Goal: Task Accomplishment & Management: Use online tool/utility

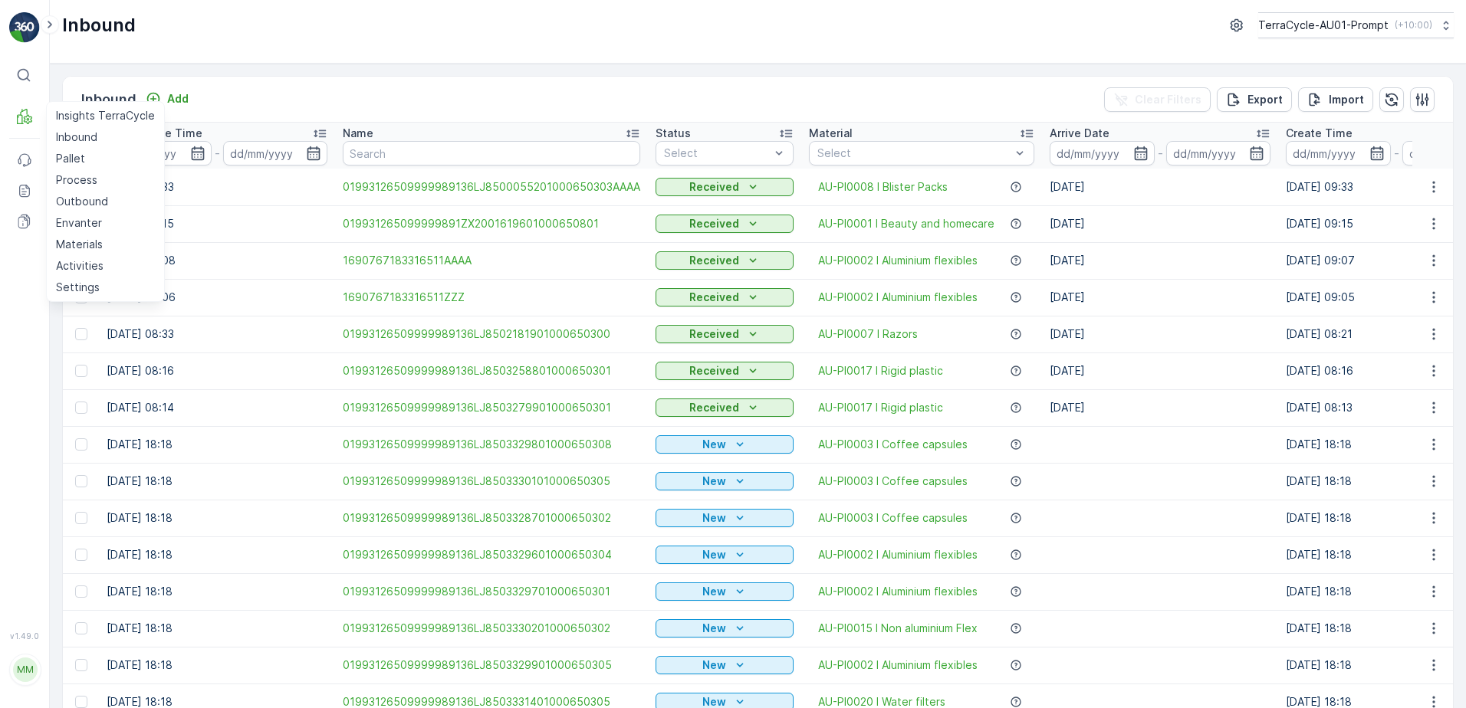
drag, startPoint x: 104, startPoint y: 200, endPoint x: 160, endPoint y: 196, distance: 56.1
click at [106, 200] on p "Outbound" at bounding box center [82, 201] width 52 height 15
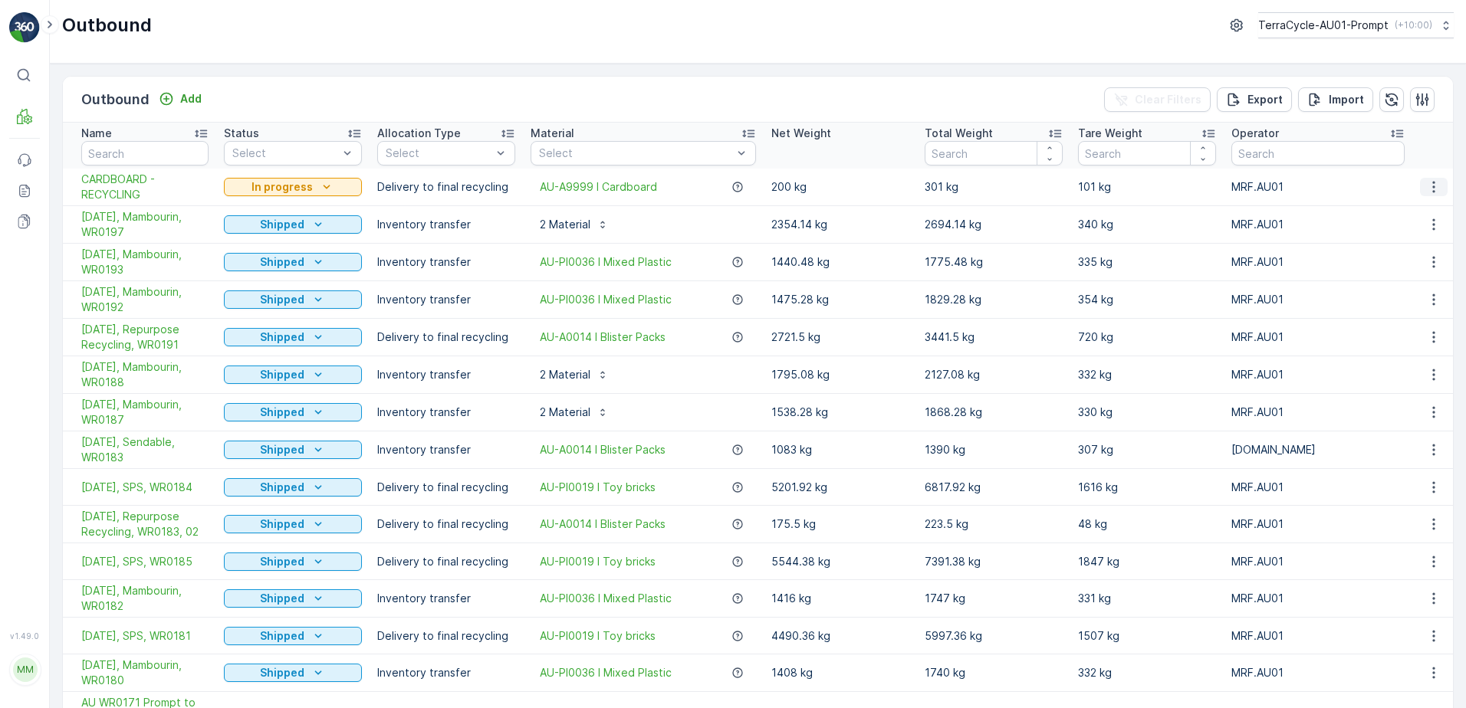
click at [1432, 188] on icon "button" at bounding box center [1433, 188] width 2 height 12
click at [1431, 189] on icon "button" at bounding box center [1433, 186] width 15 height 15
click at [623, 81] on div "Outbound Add Clear Filters Export Import" at bounding box center [758, 100] width 1390 height 46
drag, startPoint x: 86, startPoint y: 138, endPoint x: 130, endPoint y: 136, distance: 44.5
click at [87, 138] on p "Inbound" at bounding box center [76, 137] width 41 height 15
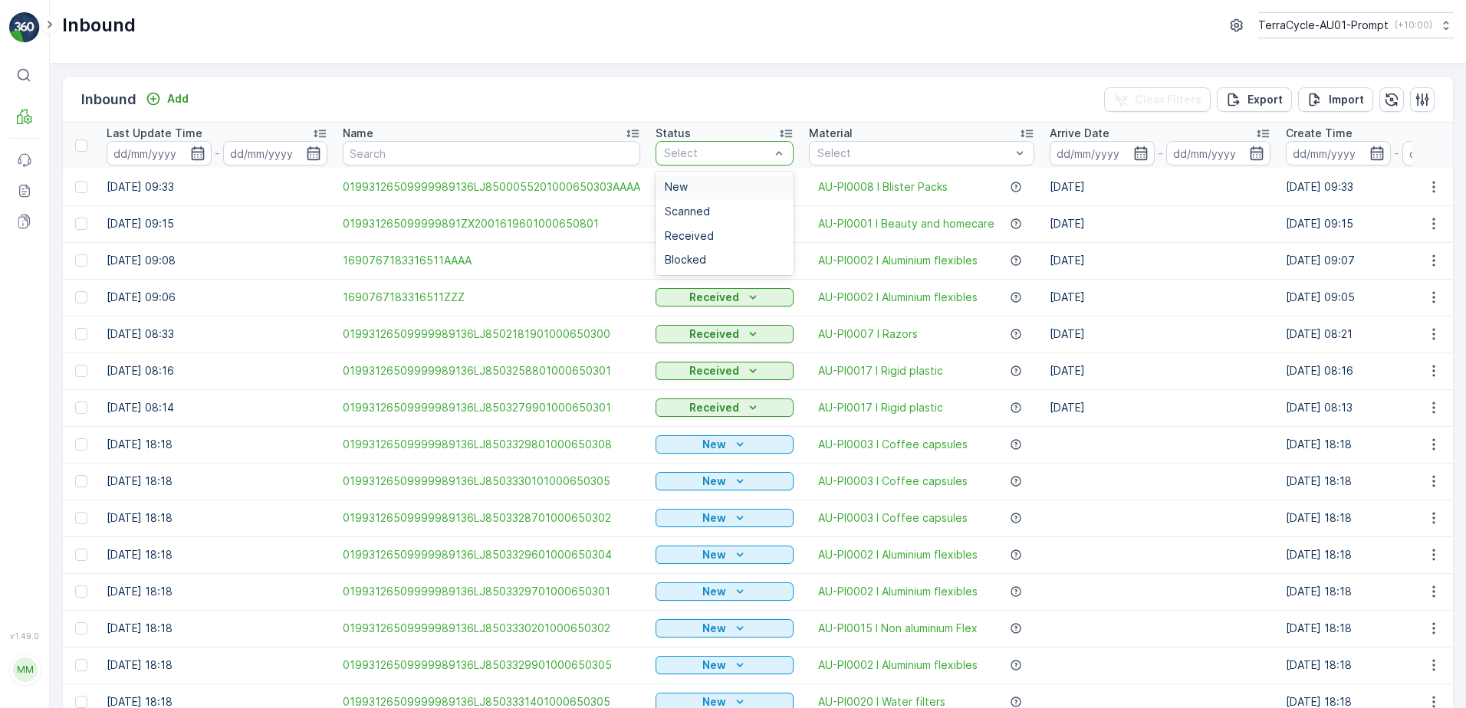
click at [734, 152] on div at bounding box center [716, 153] width 109 height 12
click at [698, 235] on span "Received" at bounding box center [689, 236] width 49 height 12
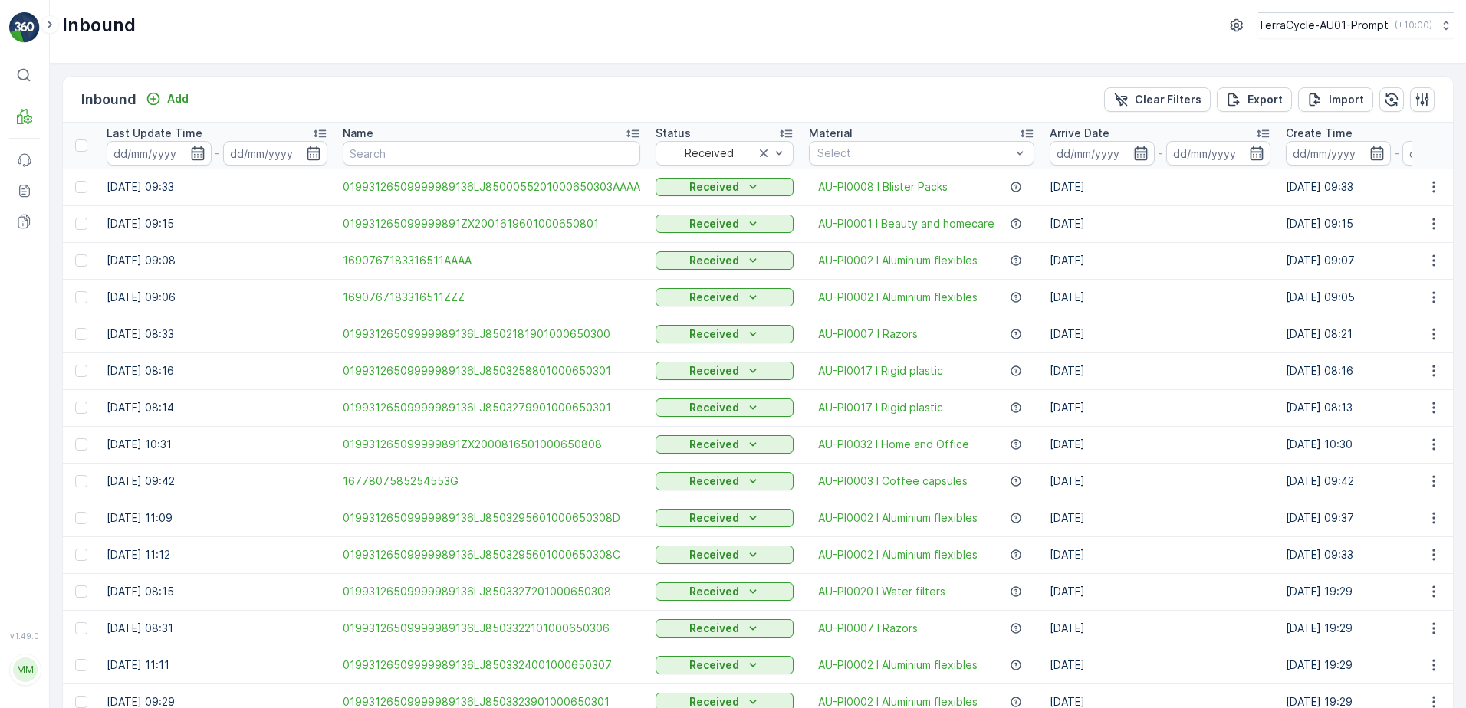
click at [1133, 154] on icon "button" at bounding box center [1140, 153] width 15 height 15
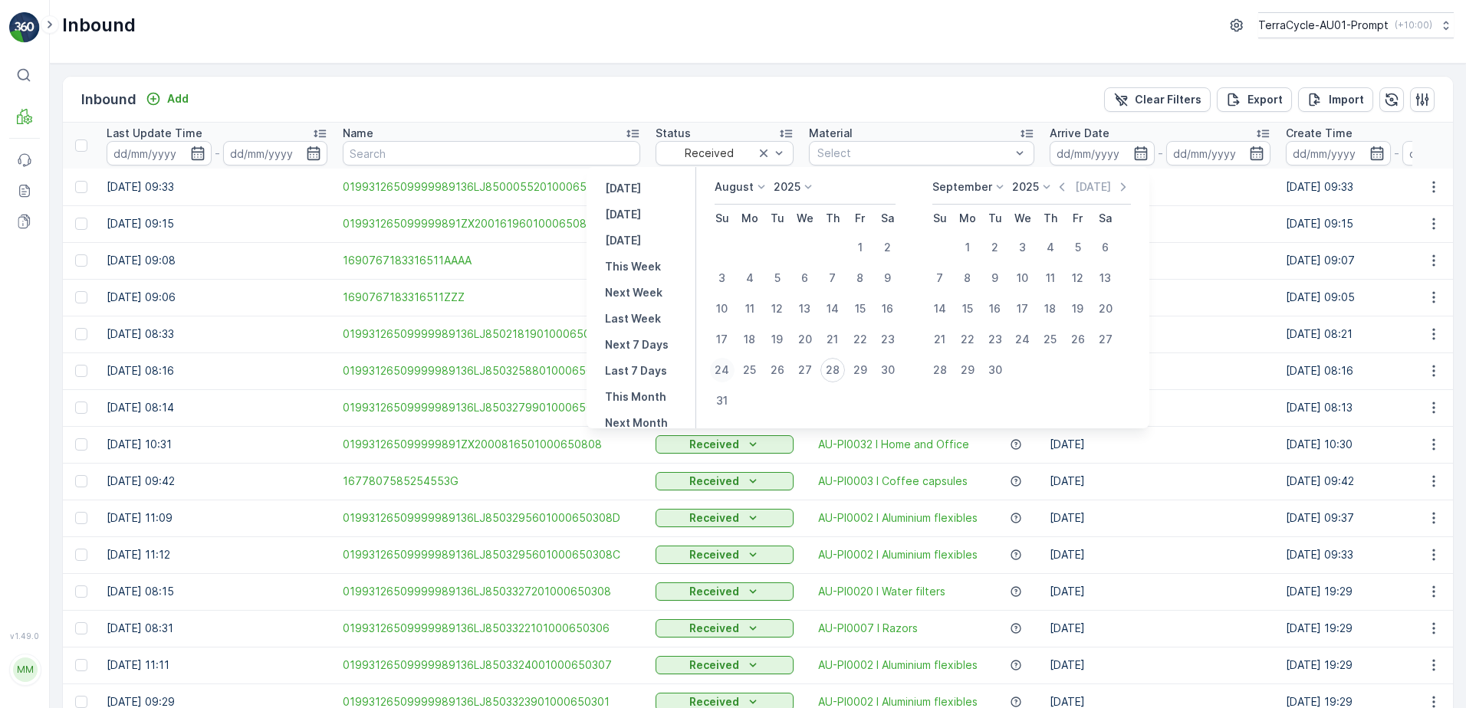
click at [735, 371] on div "24" at bounding box center [722, 370] width 25 height 25
type input "[DATE]"
click at [845, 372] on div "28" at bounding box center [832, 370] width 25 height 25
type input "[DATE]"
click at [1139, 154] on icon "button" at bounding box center [1140, 153] width 15 height 15
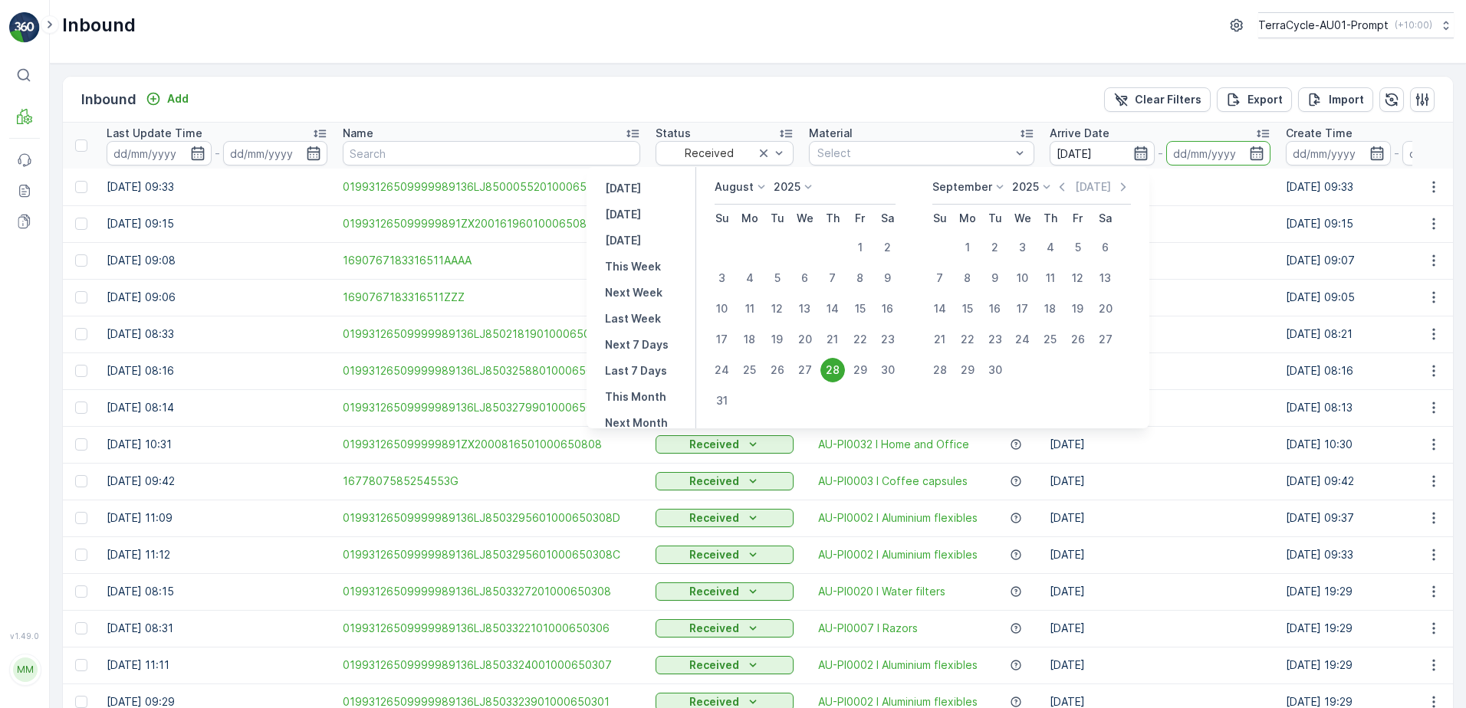
type input "[DATE]"
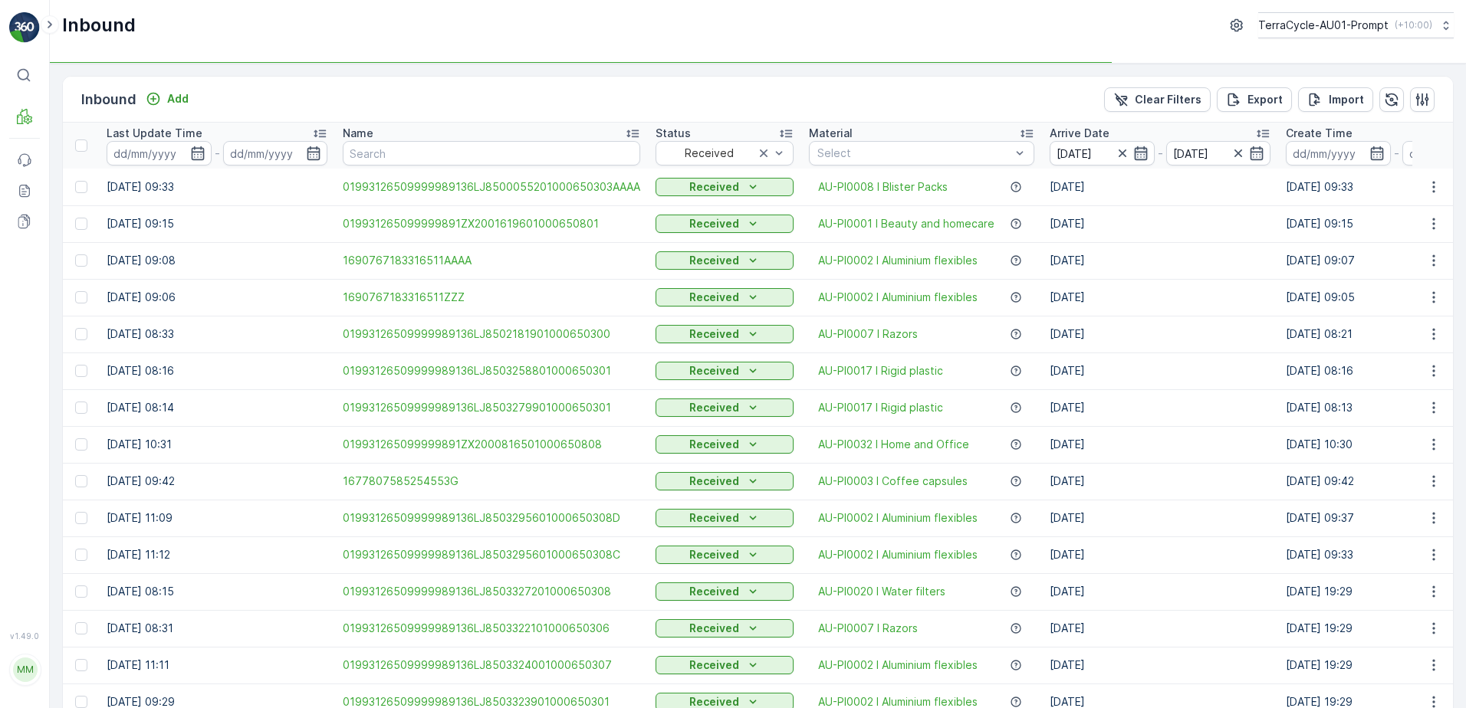
drag, startPoint x: 1125, startPoint y: 164, endPoint x: 1141, endPoint y: 156, distance: 18.2
click at [1141, 156] on icon "button" at bounding box center [1140, 153] width 15 height 15
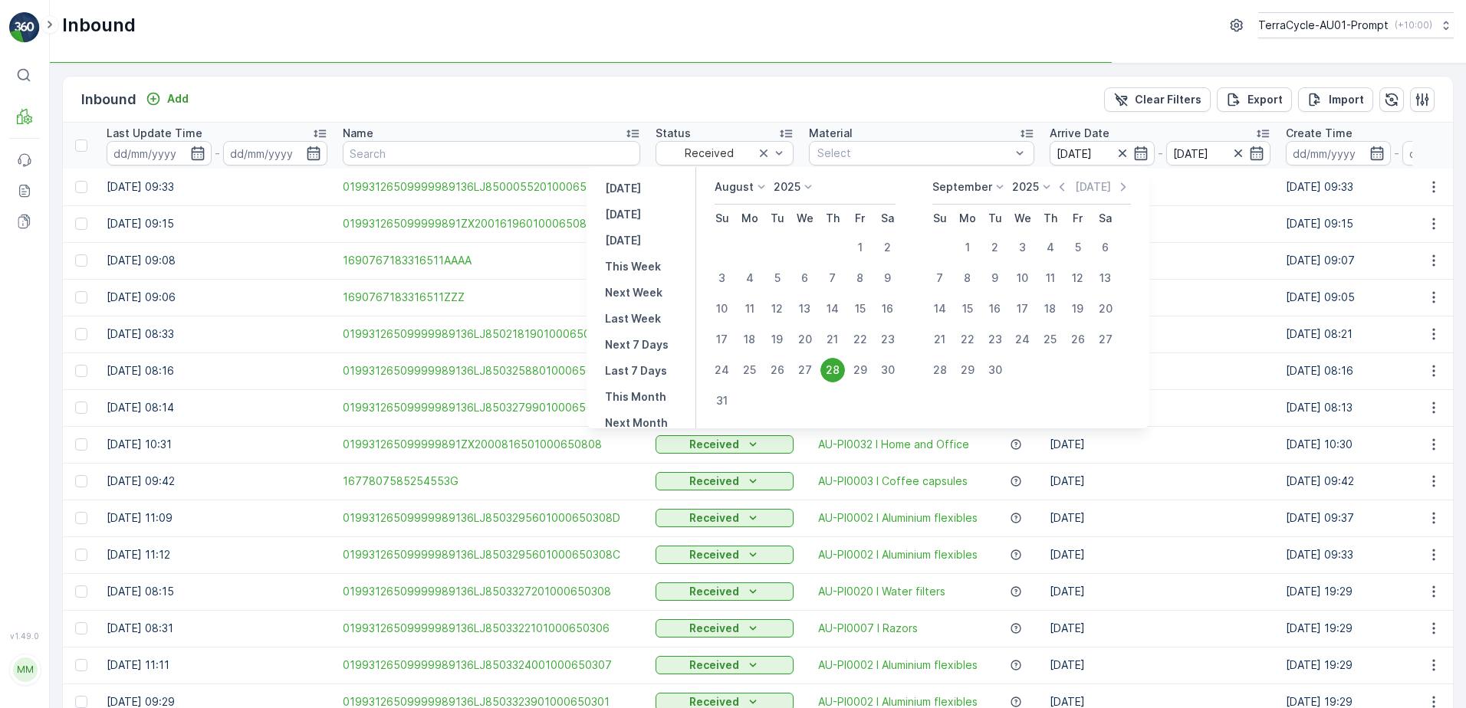
drag, startPoint x: 728, startPoint y: 370, endPoint x: 1066, endPoint y: 182, distance: 386.4
click at [730, 368] on div "24" at bounding box center [722, 370] width 25 height 25
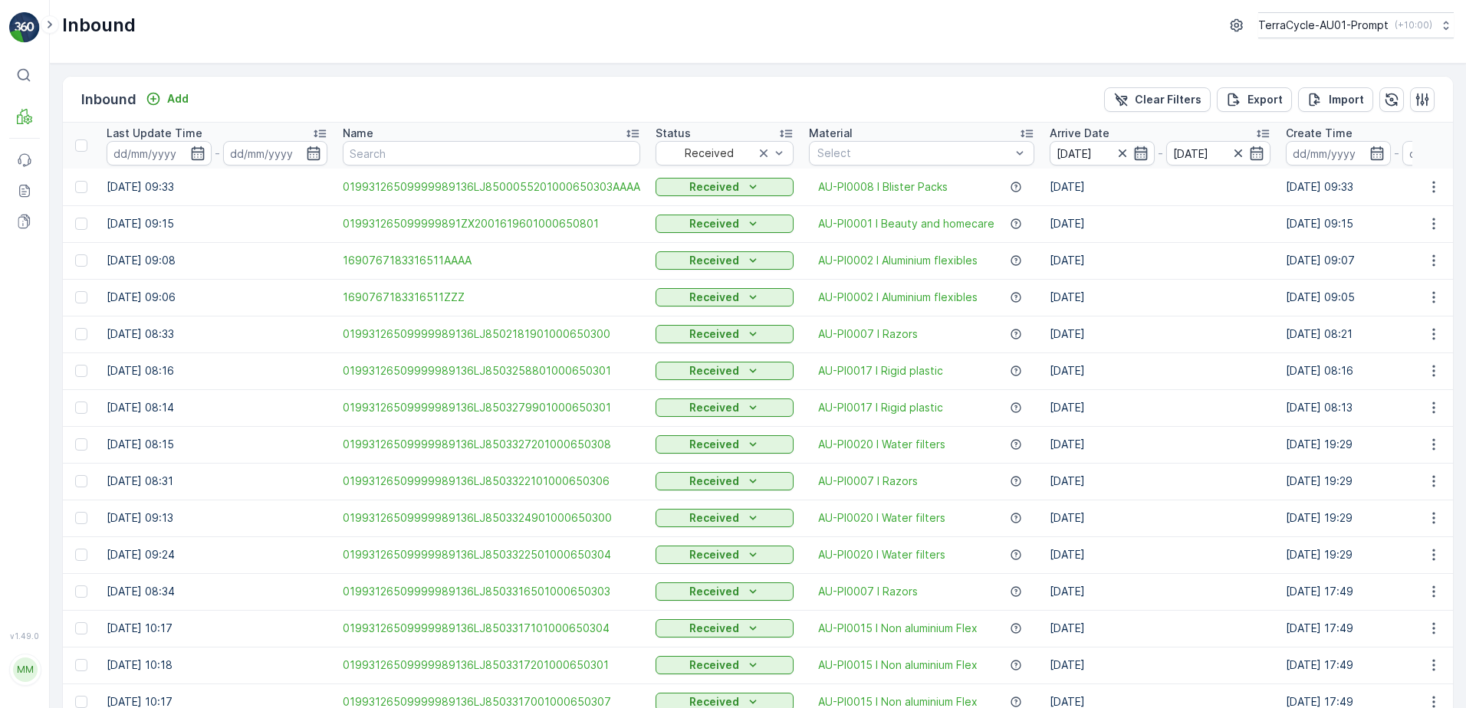
click at [1139, 156] on icon "button" at bounding box center [1140, 153] width 15 height 15
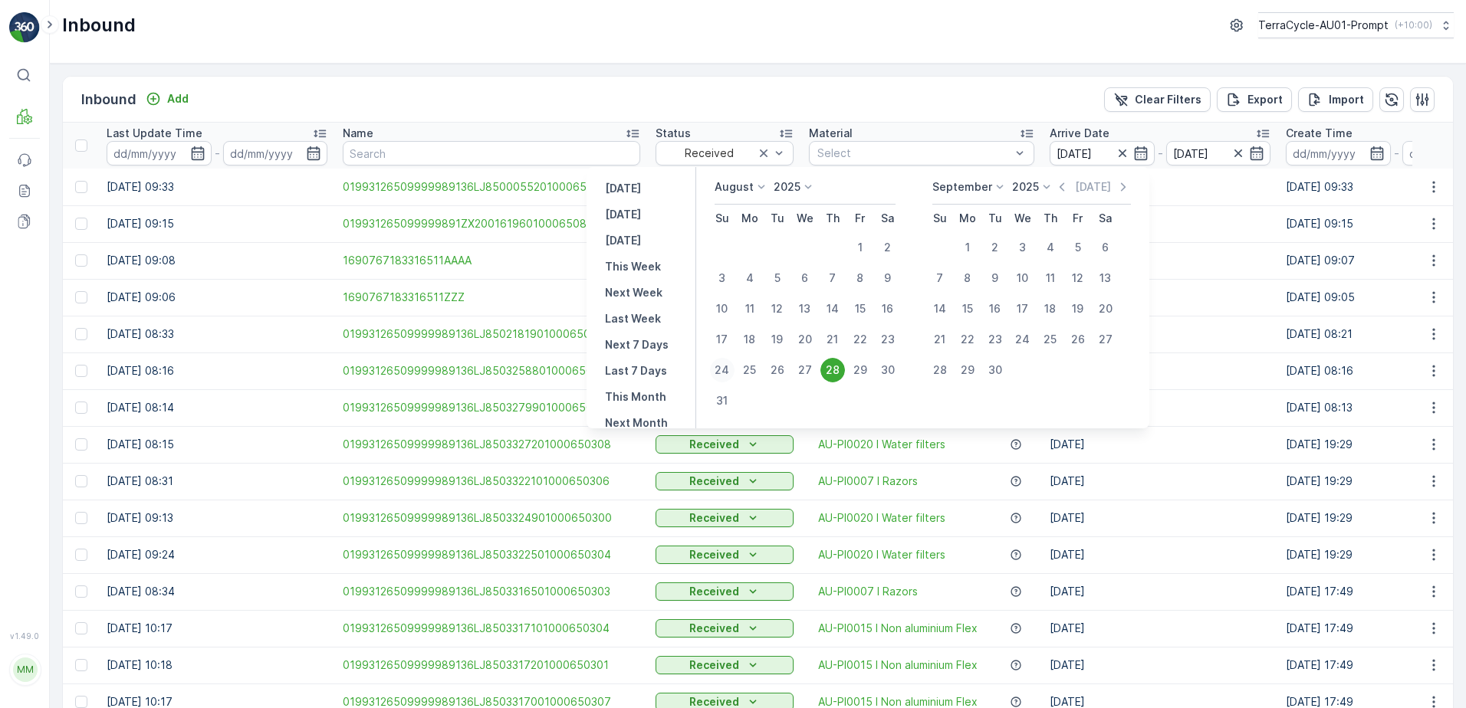
click at [726, 368] on div "24" at bounding box center [722, 370] width 25 height 25
type input "[DATE]"
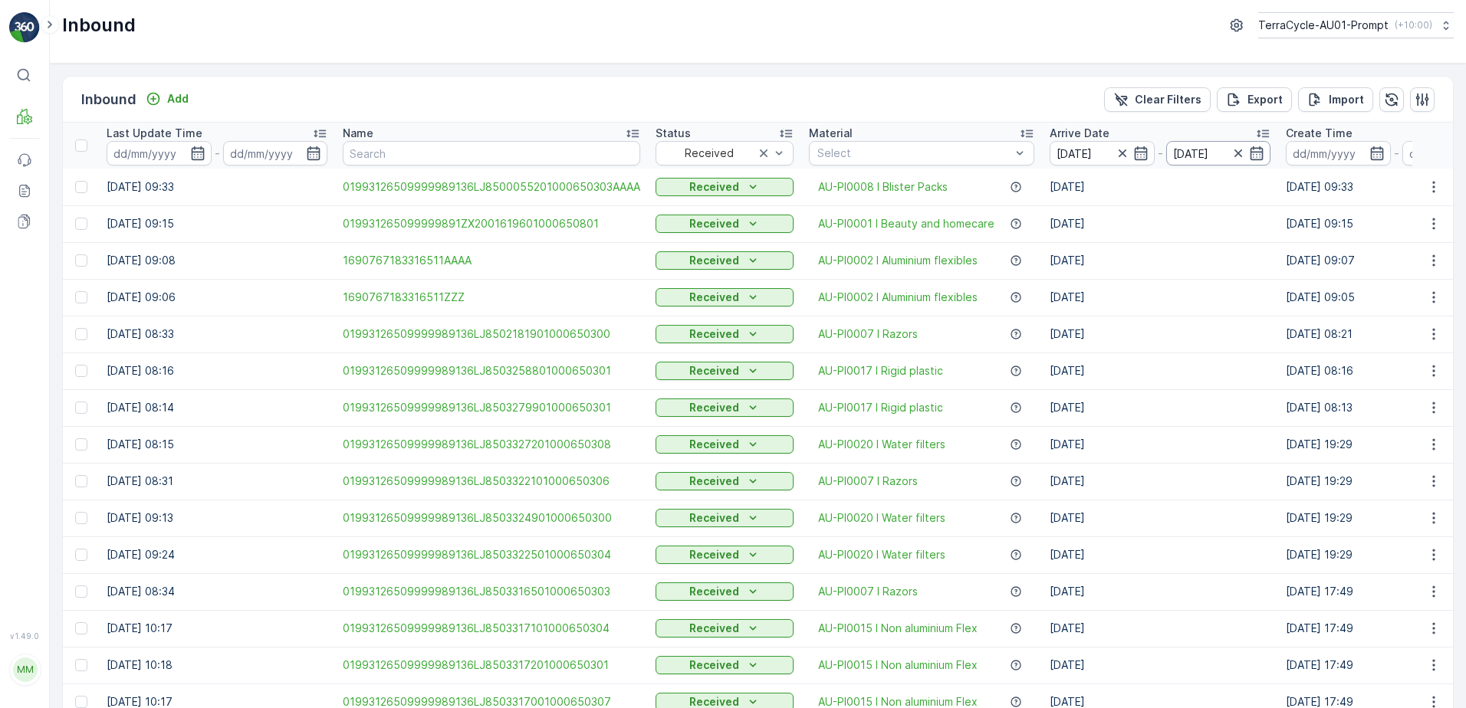
click at [1262, 154] on input "[DATE]" at bounding box center [1218, 153] width 105 height 25
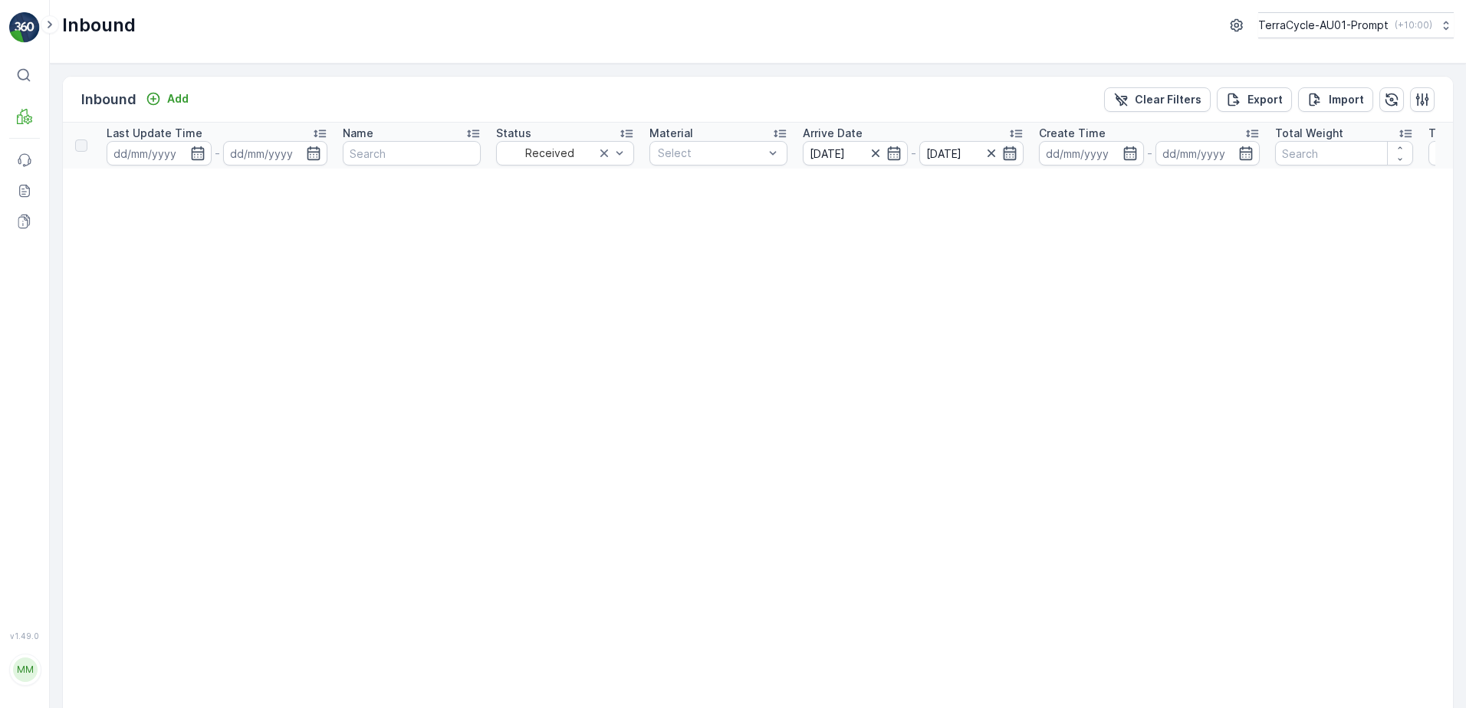
click at [1008, 155] on icon "button" at bounding box center [1009, 153] width 15 height 15
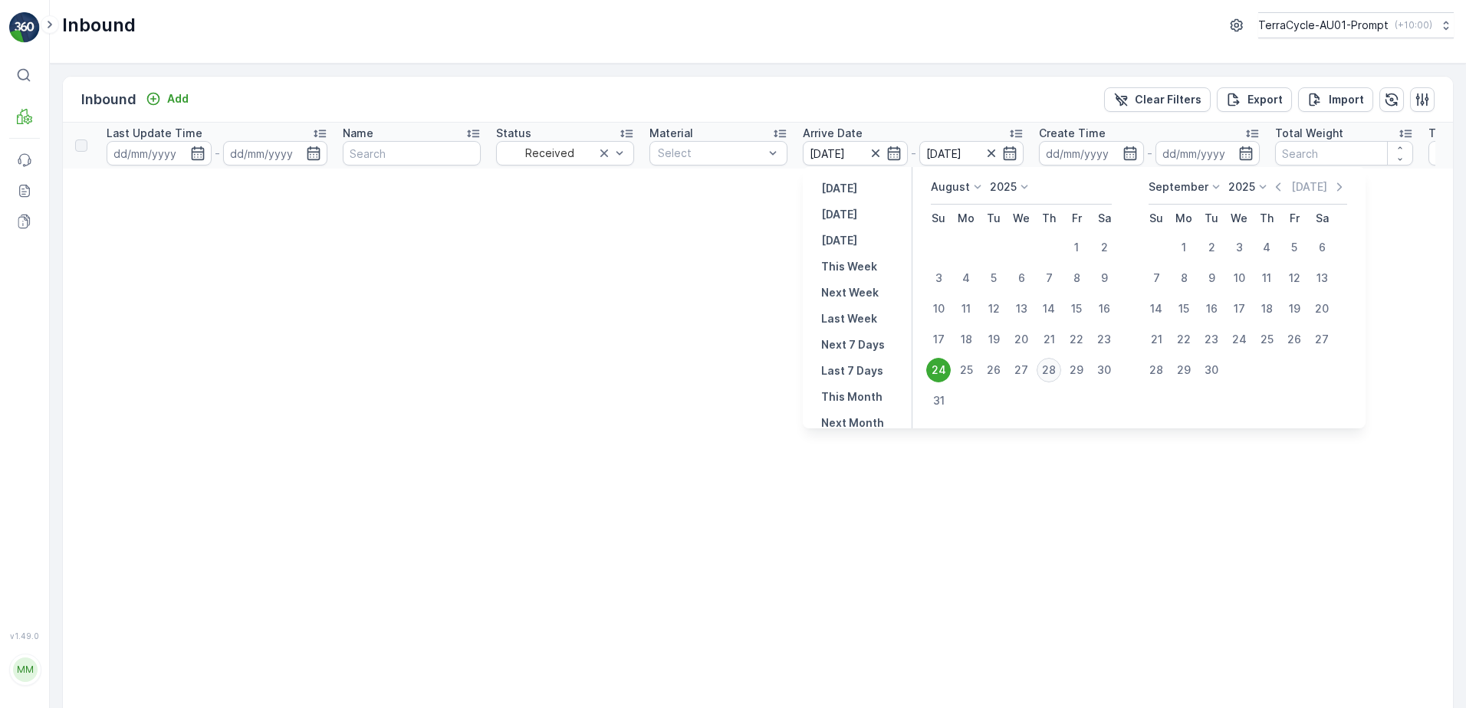
click at [1050, 369] on div "28" at bounding box center [1049, 370] width 25 height 25
type input "[DATE]"
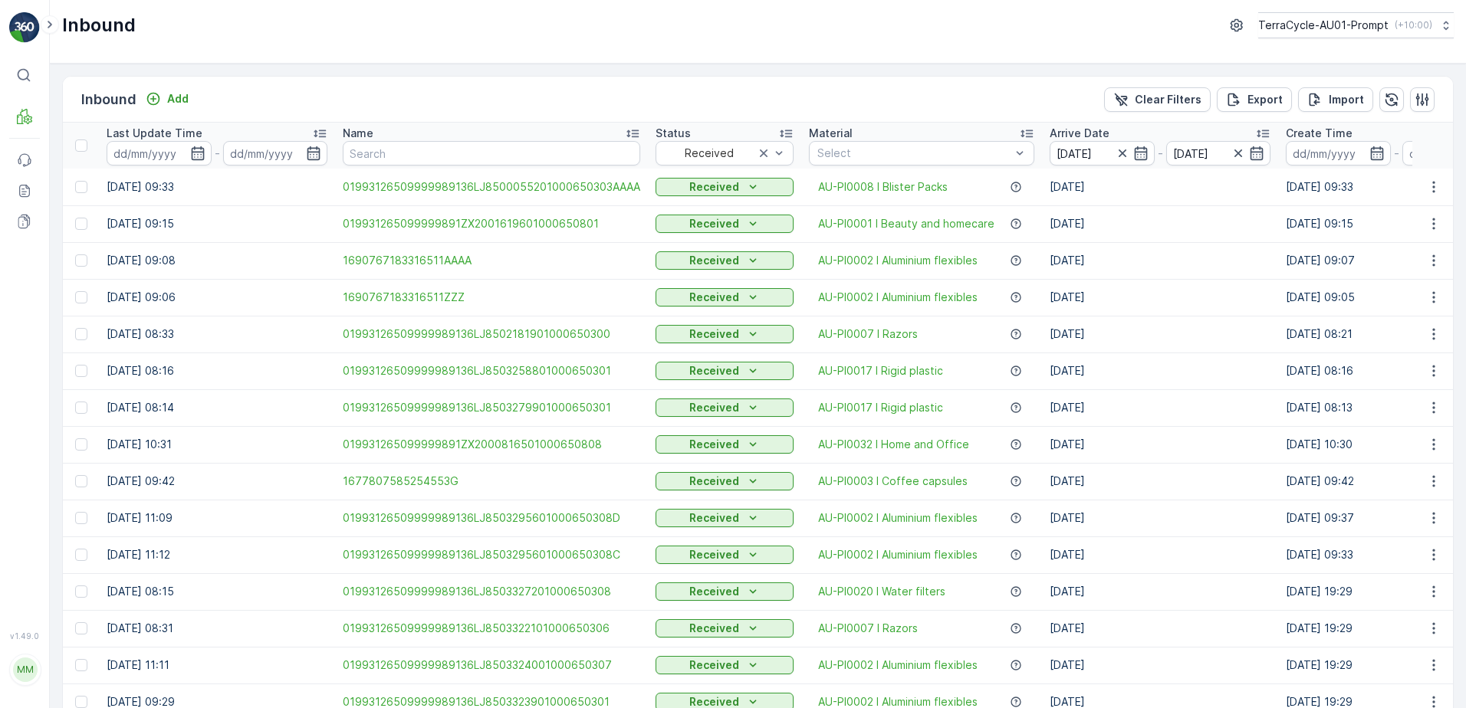
drag, startPoint x: 1172, startPoint y: 95, endPoint x: 1050, endPoint y: 308, distance: 245.5
click at [1172, 94] on p "Clear Filters" at bounding box center [1168, 99] width 67 height 15
